Goal: Information Seeking & Learning: Check status

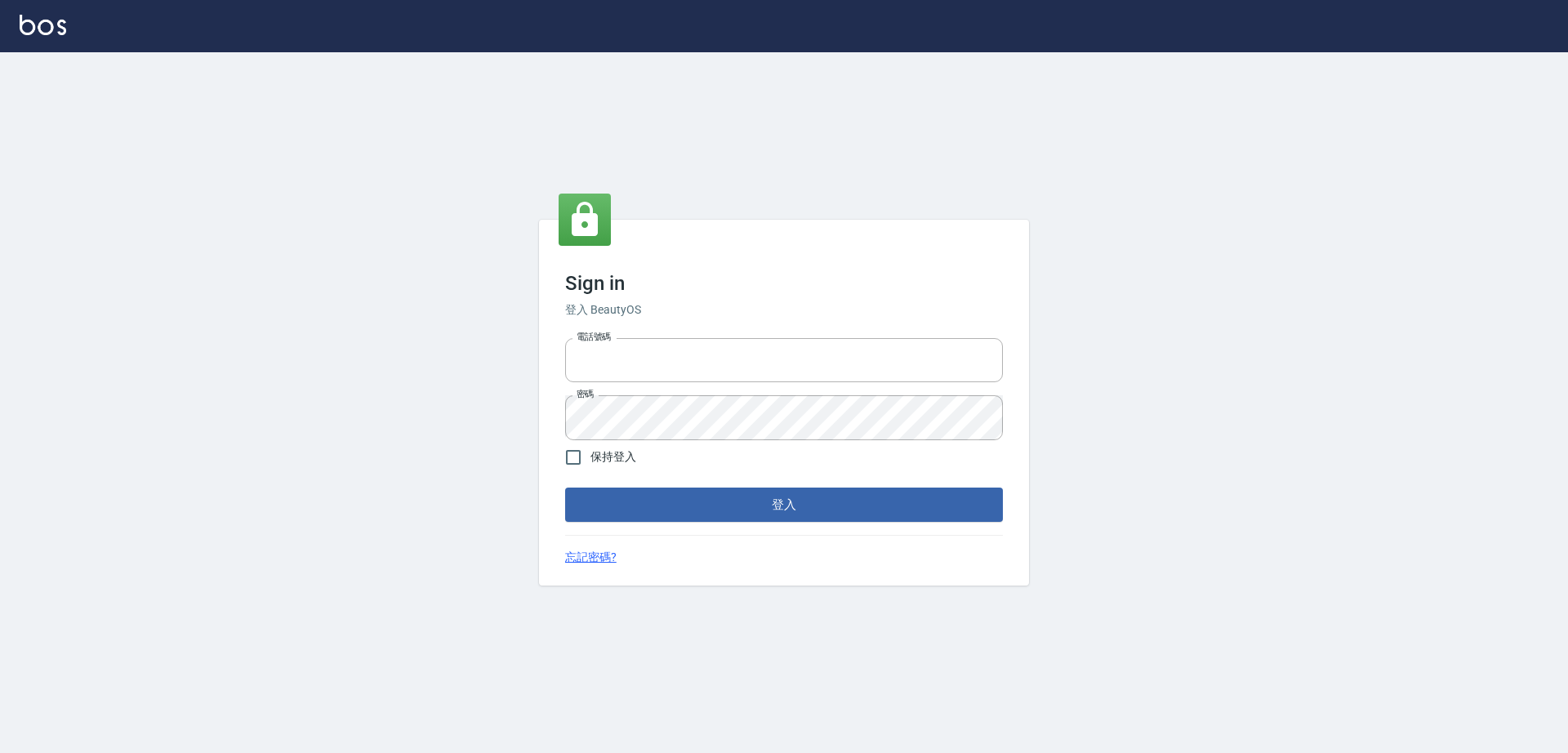
type input "0917735966"
drag, startPoint x: 592, startPoint y: 465, endPoint x: 617, endPoint y: 494, distance: 38.3
click at [592, 465] on span "保持登入" at bounding box center [613, 457] width 45 height 17
click at [591, 465] on input "保持登入" at bounding box center [574, 457] width 34 height 34
checkbox input "true"
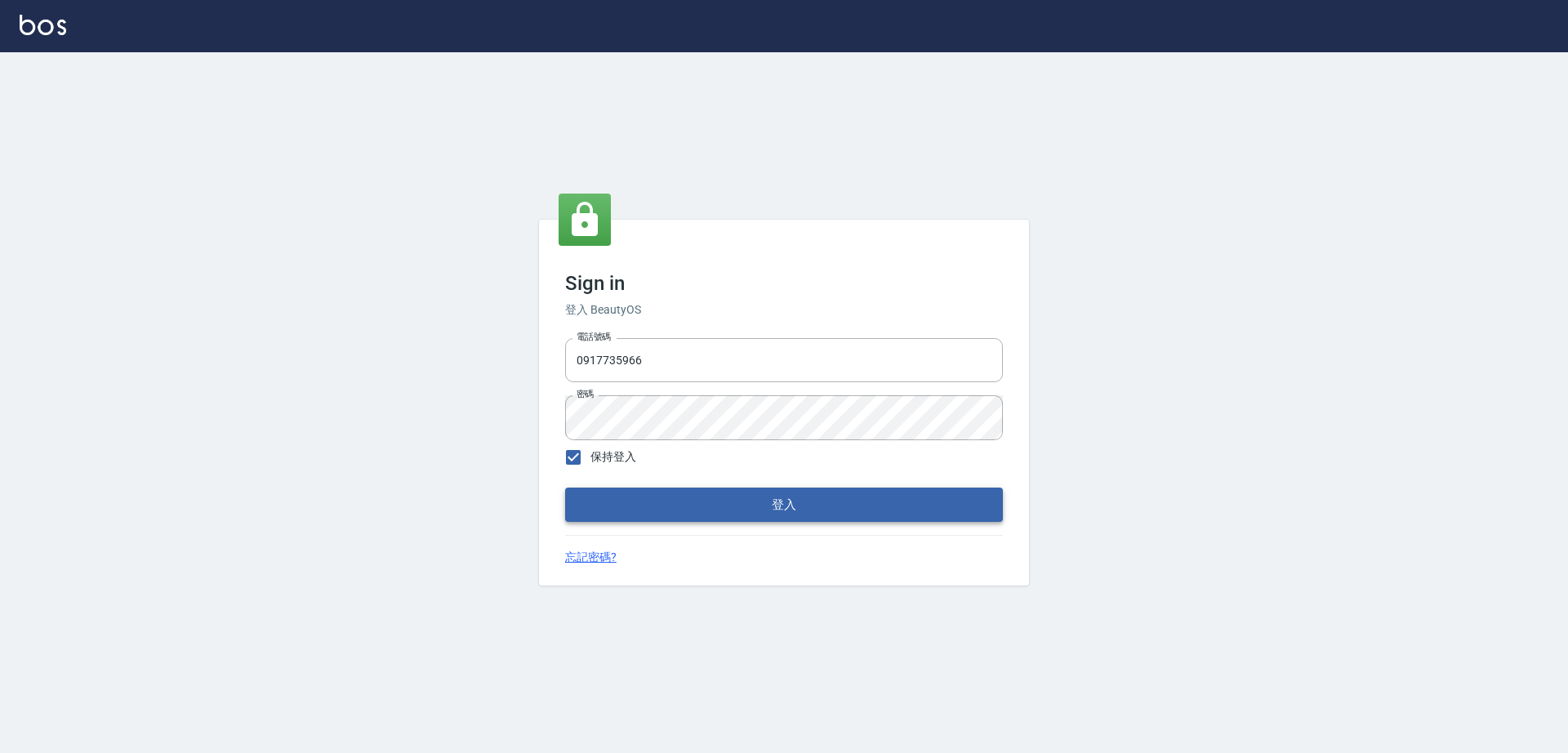
click at [634, 519] on button "登入" at bounding box center [784, 505] width 438 height 34
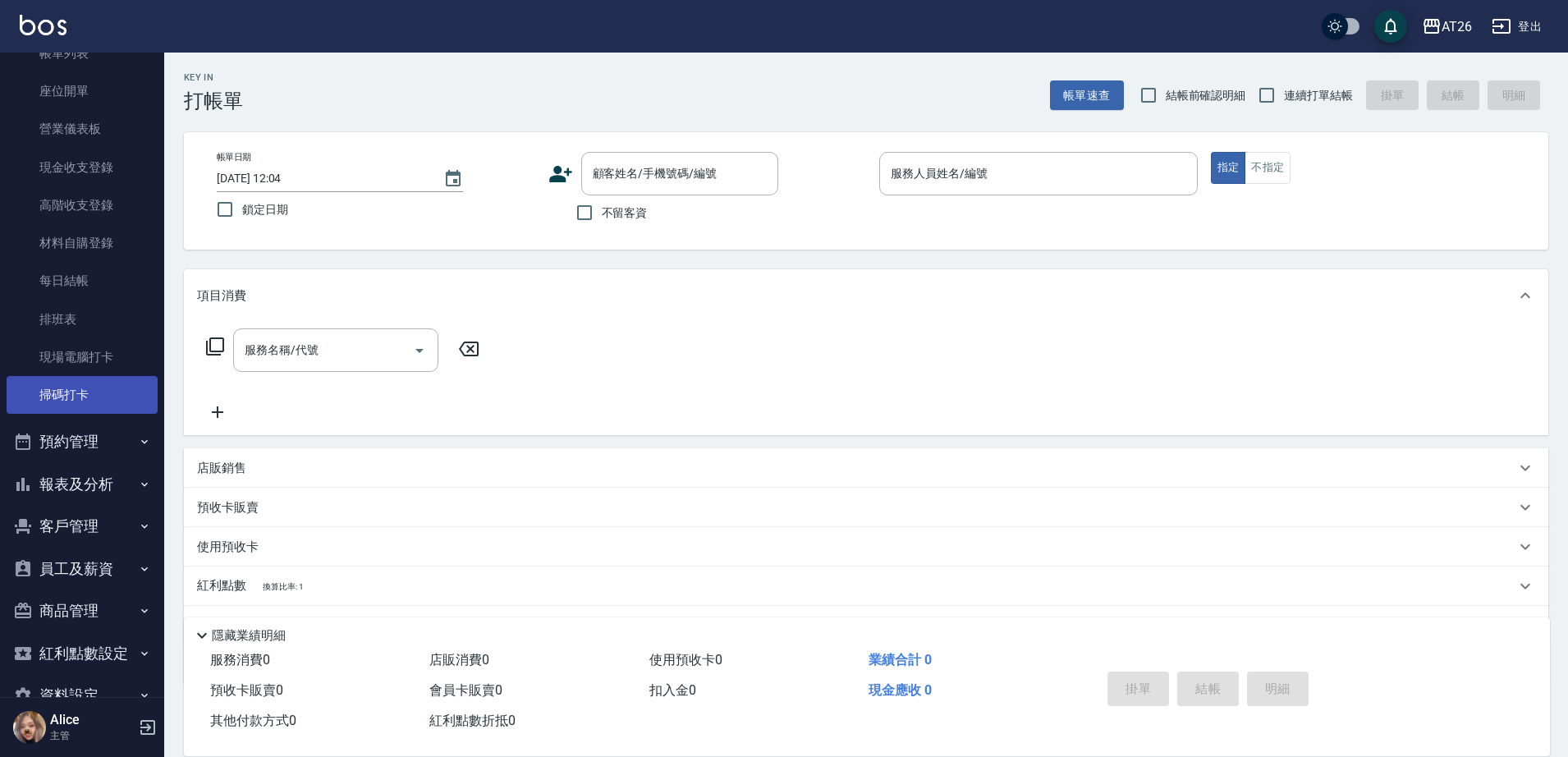
scroll to position [151, 0]
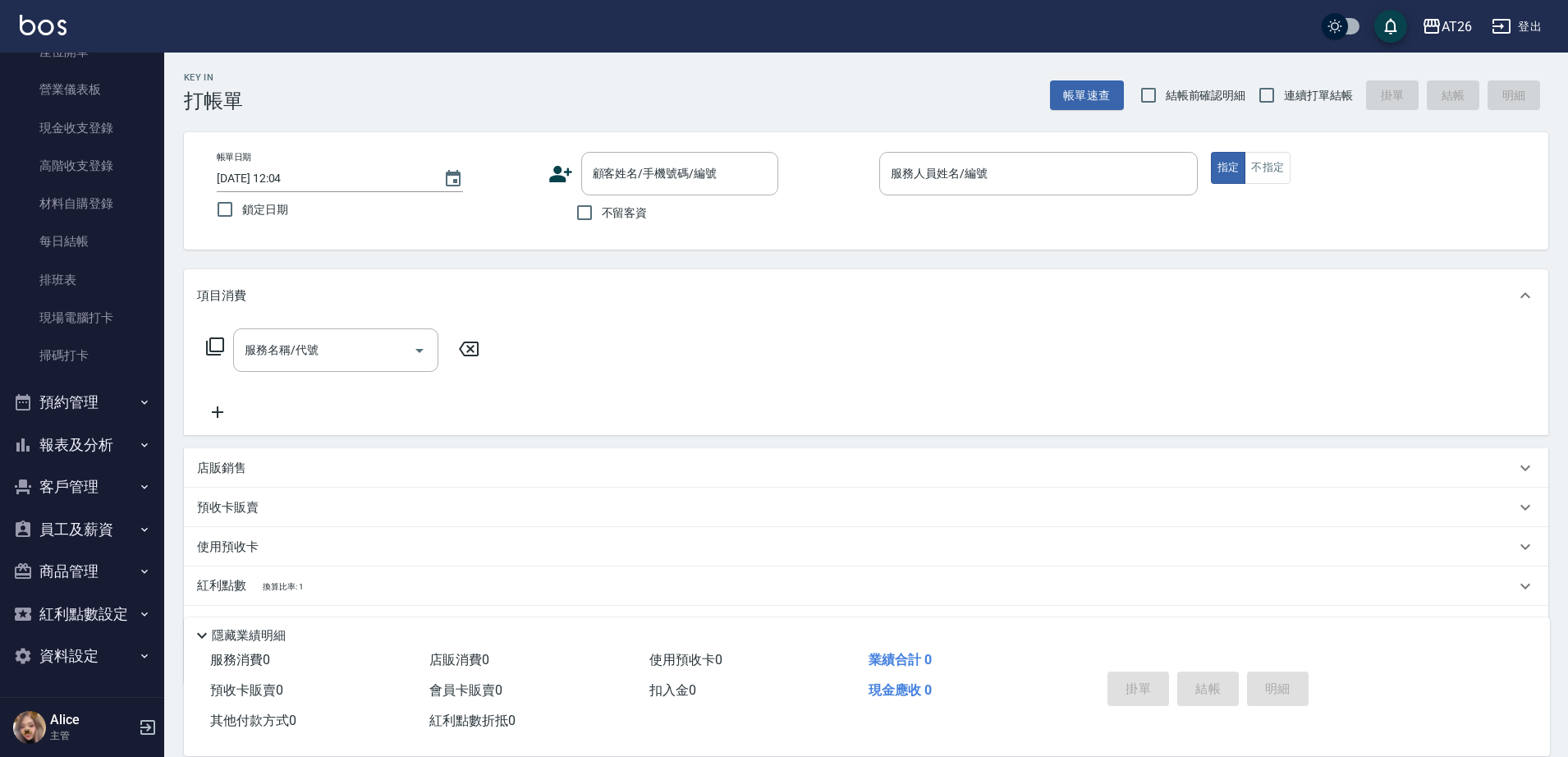
click at [80, 426] on button "報表及分析" at bounding box center [82, 445] width 151 height 43
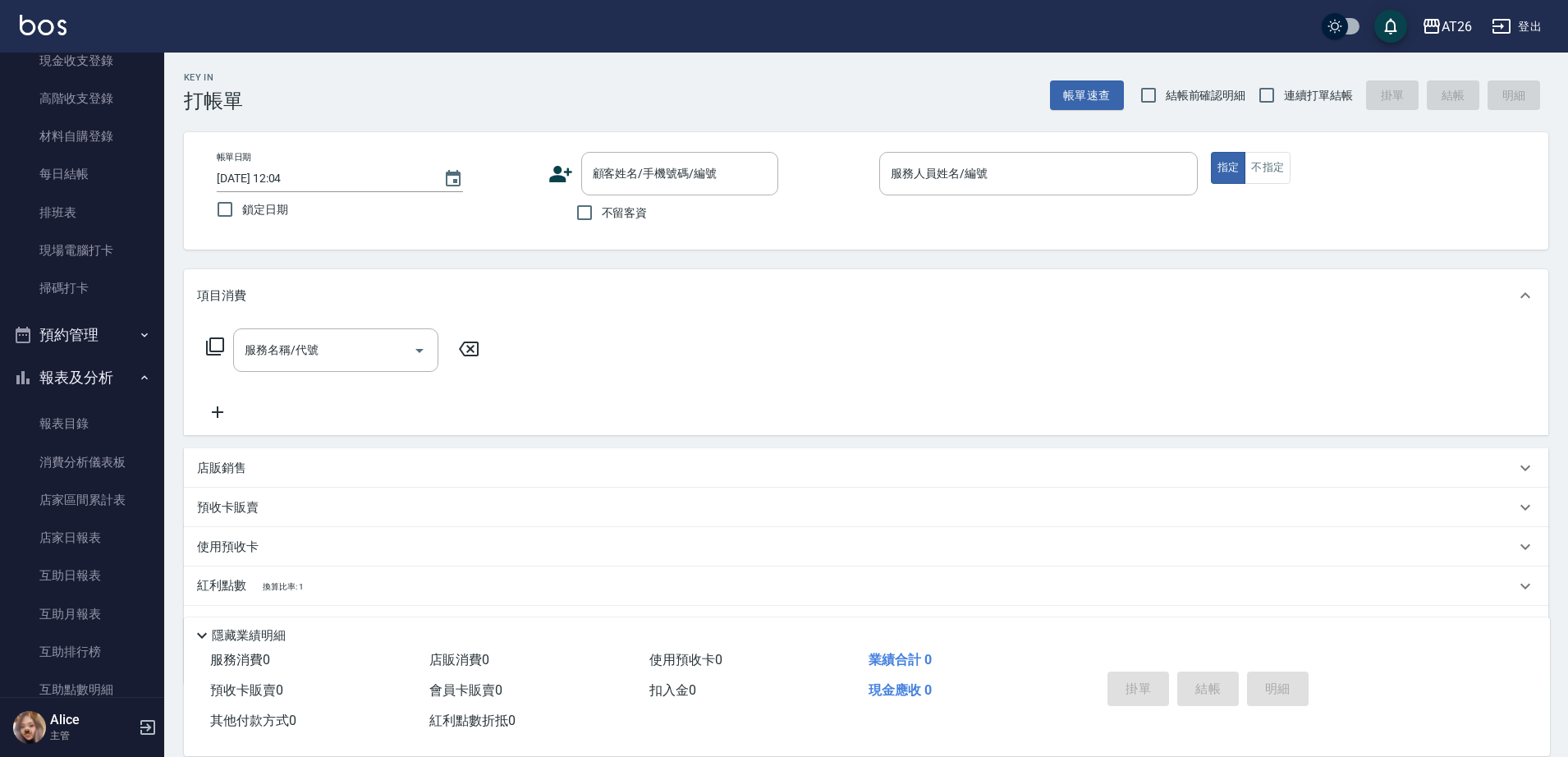
scroll to position [253, 0]
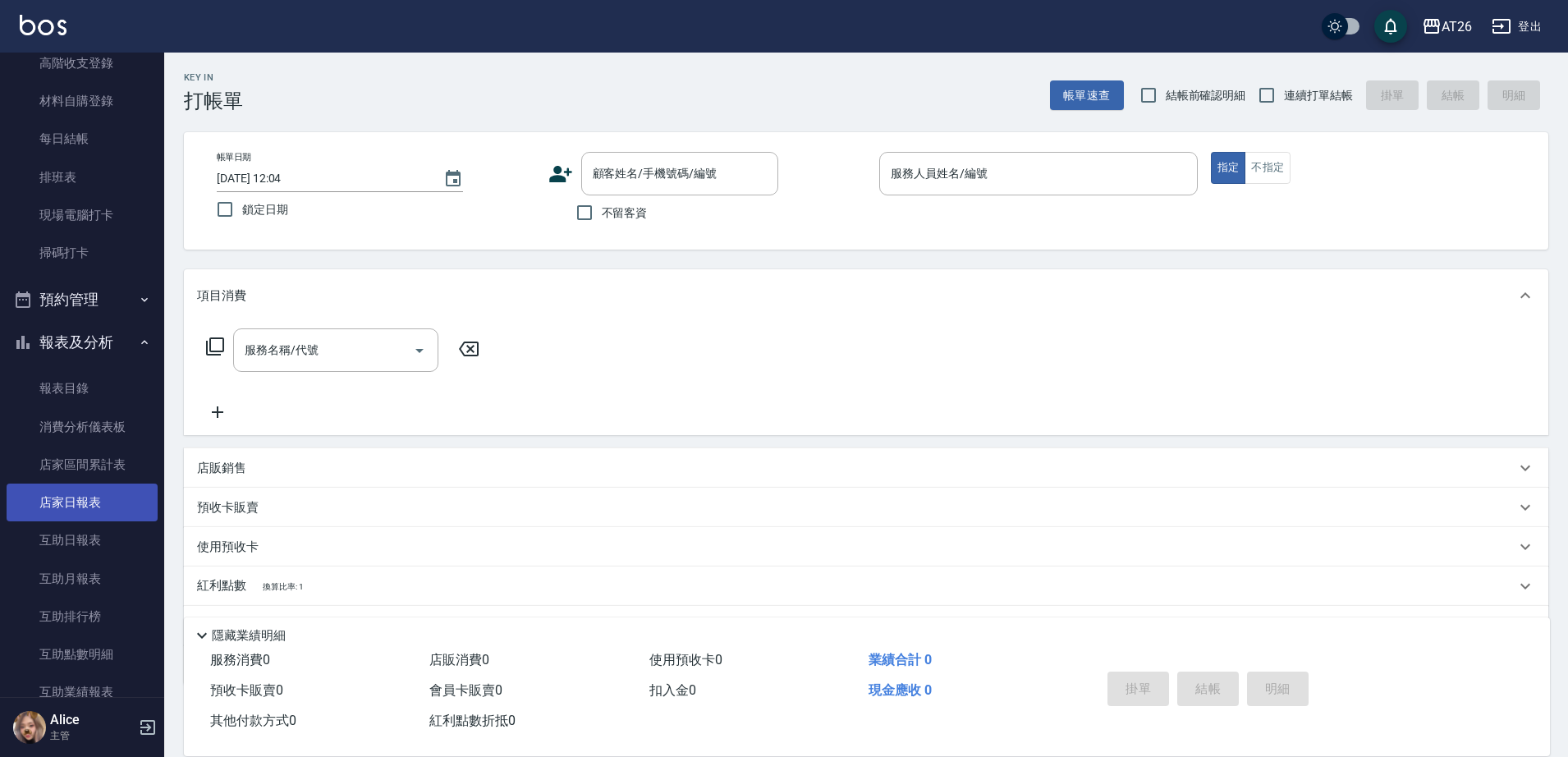
click at [86, 504] on link "店家日報表" at bounding box center [82, 503] width 151 height 38
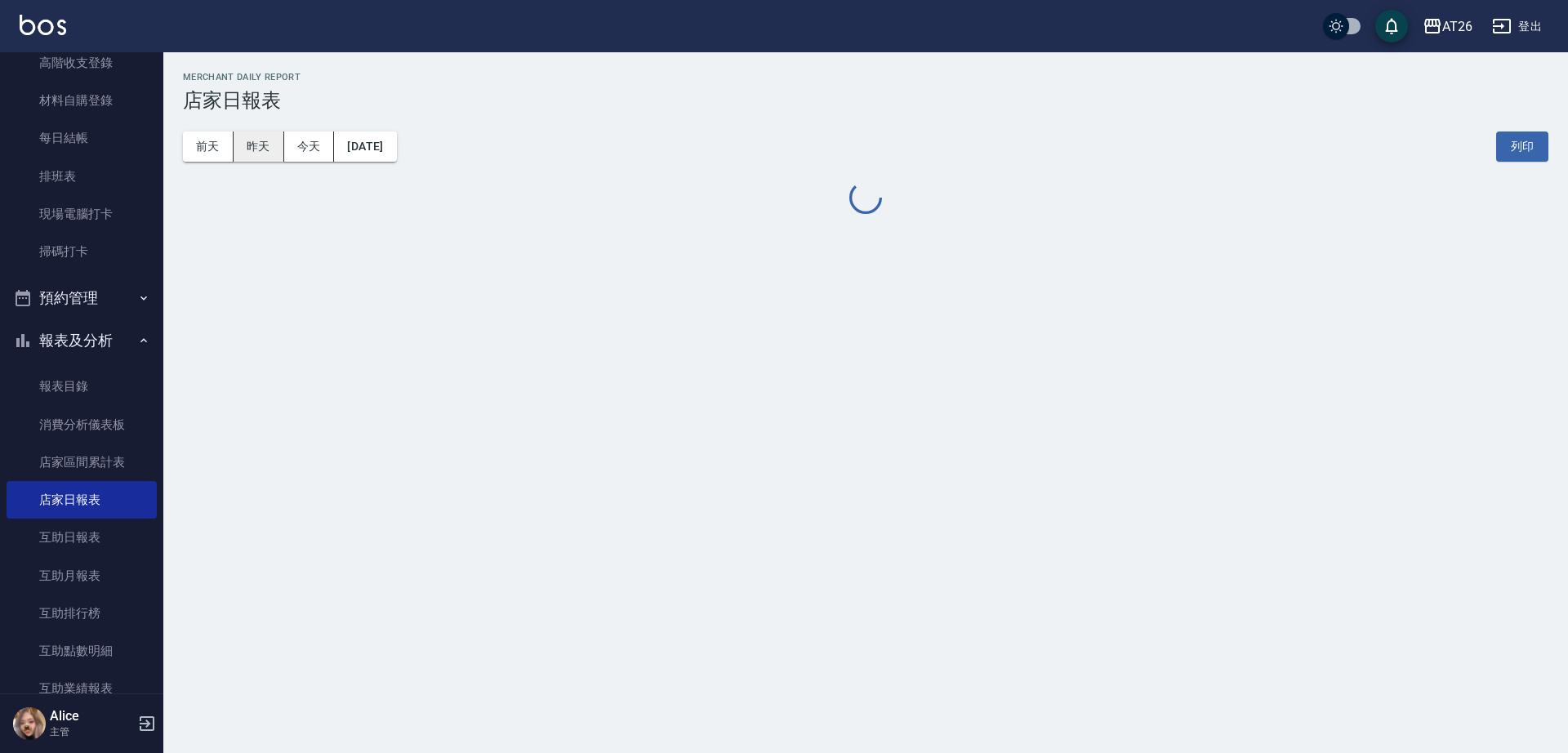
click at [250, 154] on button "昨天" at bounding box center [258, 146] width 51 height 30
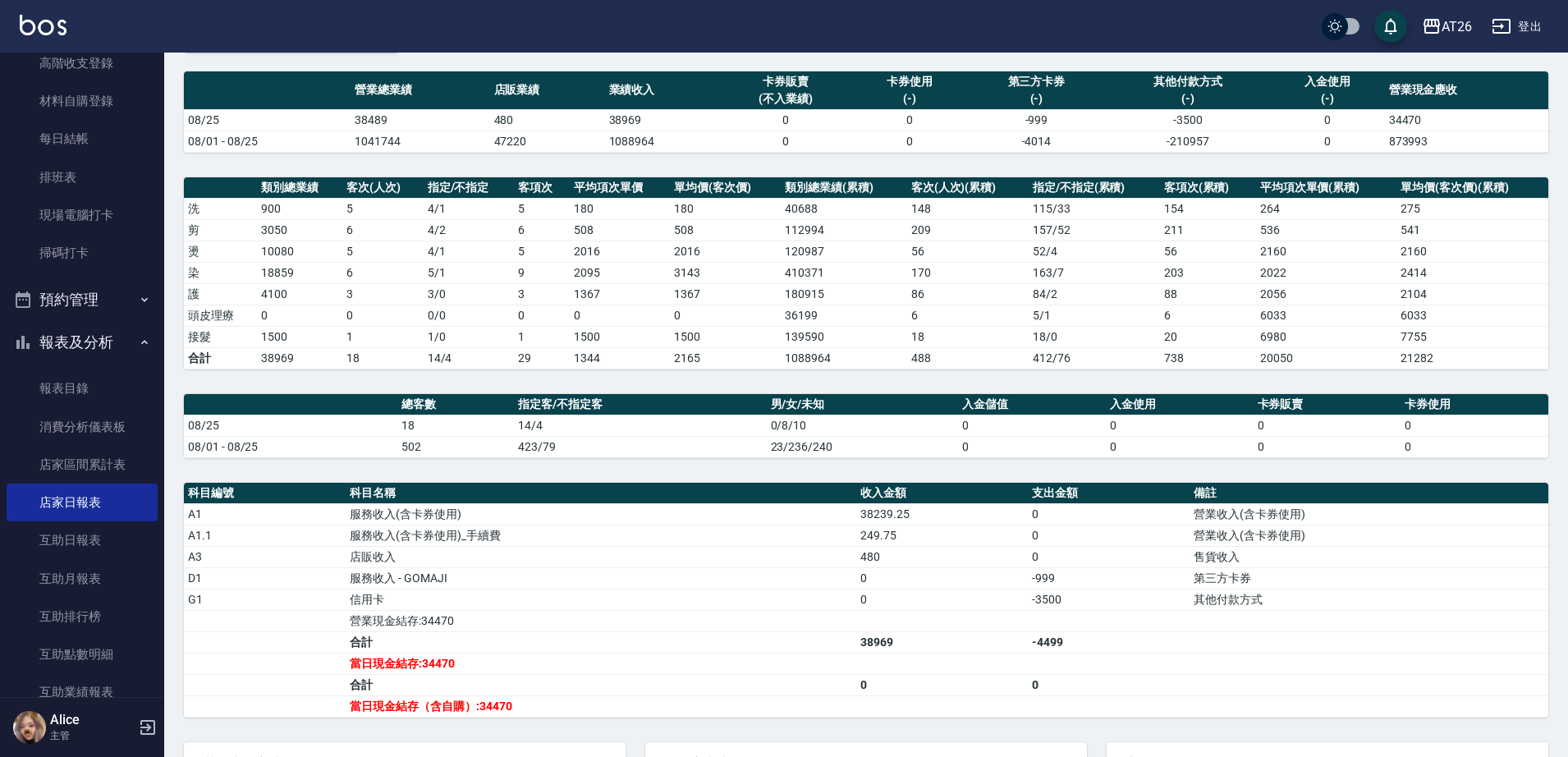
scroll to position [307, 0]
